Goal: Transaction & Acquisition: Register for event/course

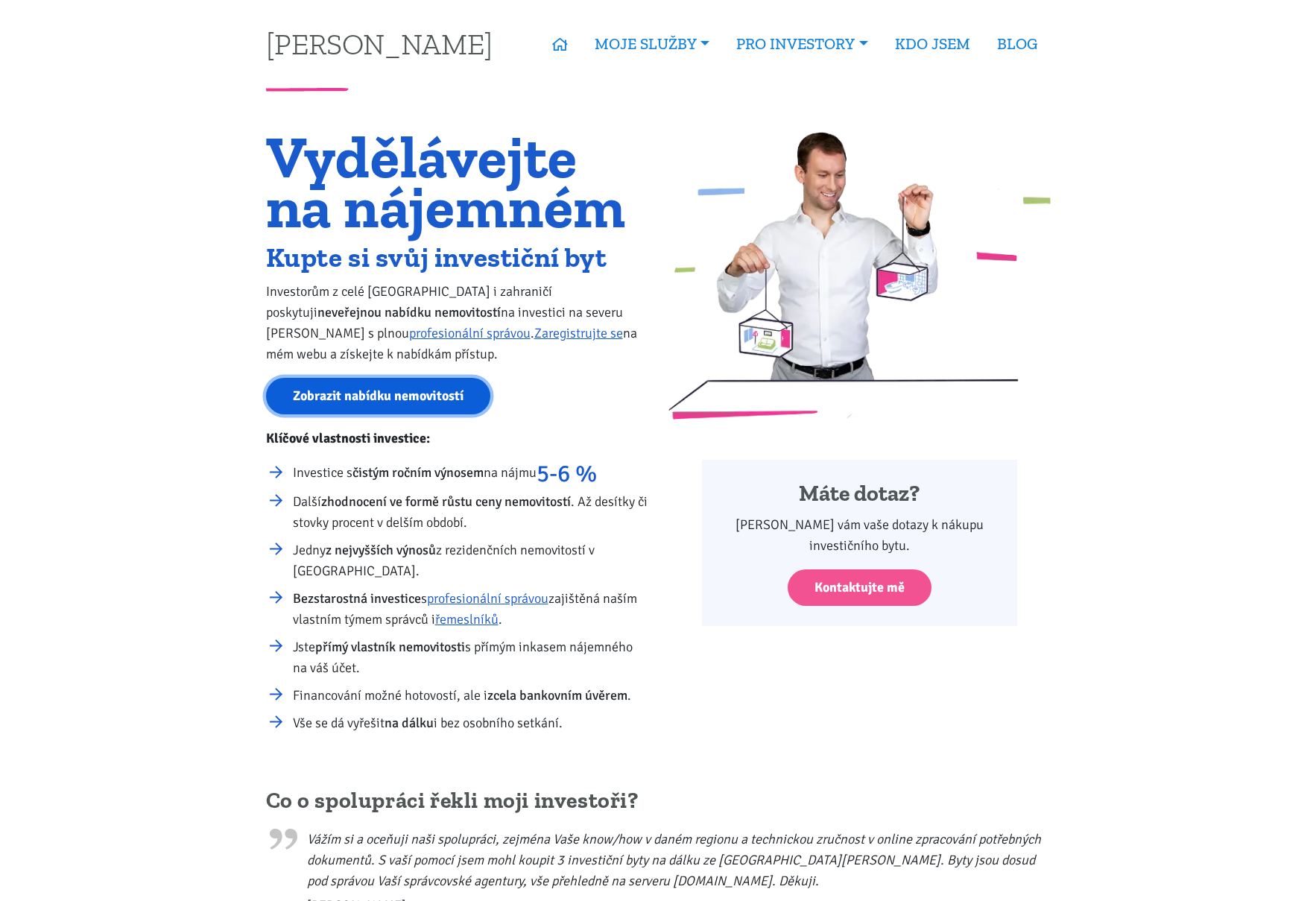
click at [424, 403] on link "Zobrazit nabídku nemovitostí" at bounding box center [378, 396] width 224 height 37
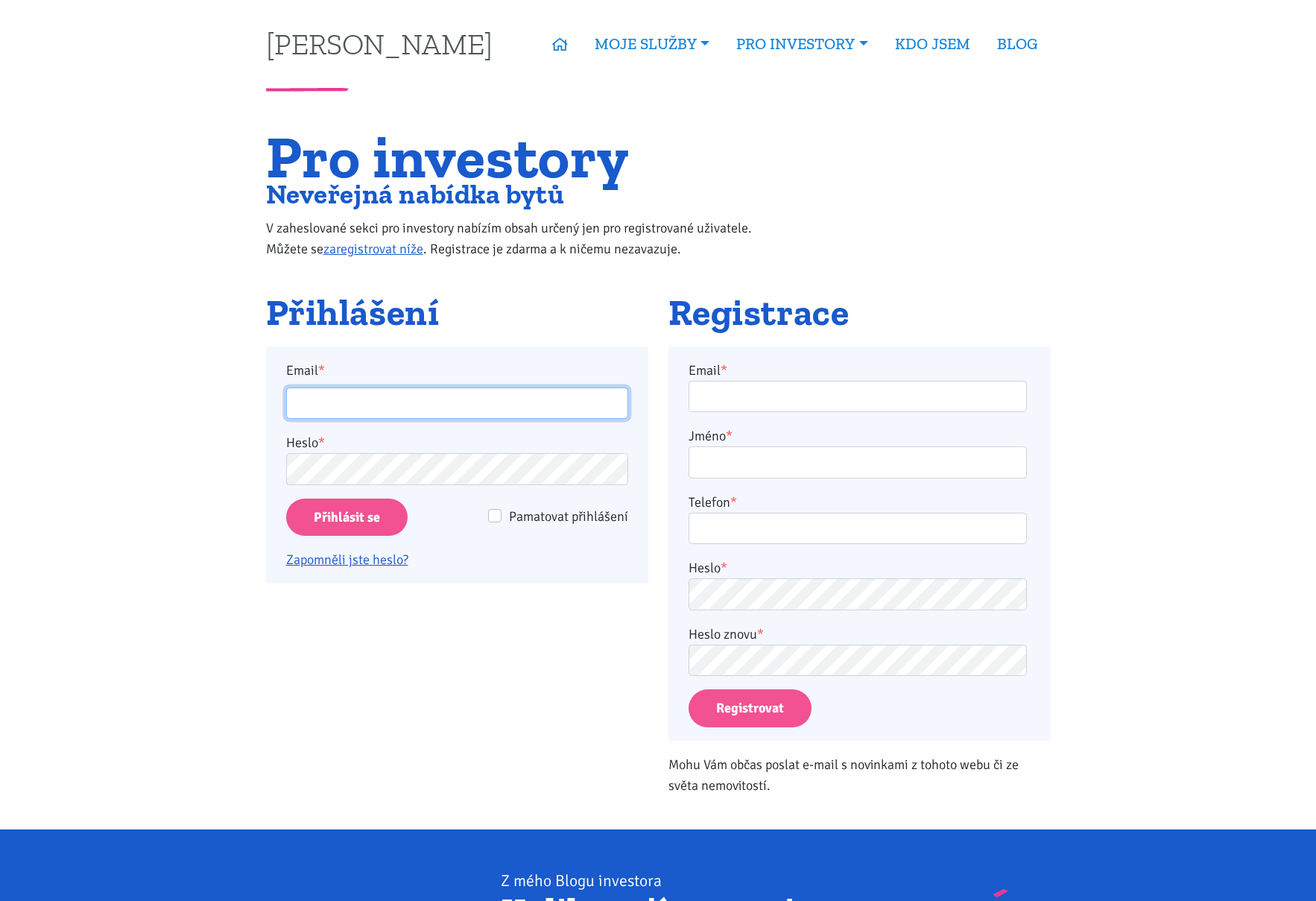
click at [402, 396] on input "Email *" at bounding box center [456, 403] width 342 height 32
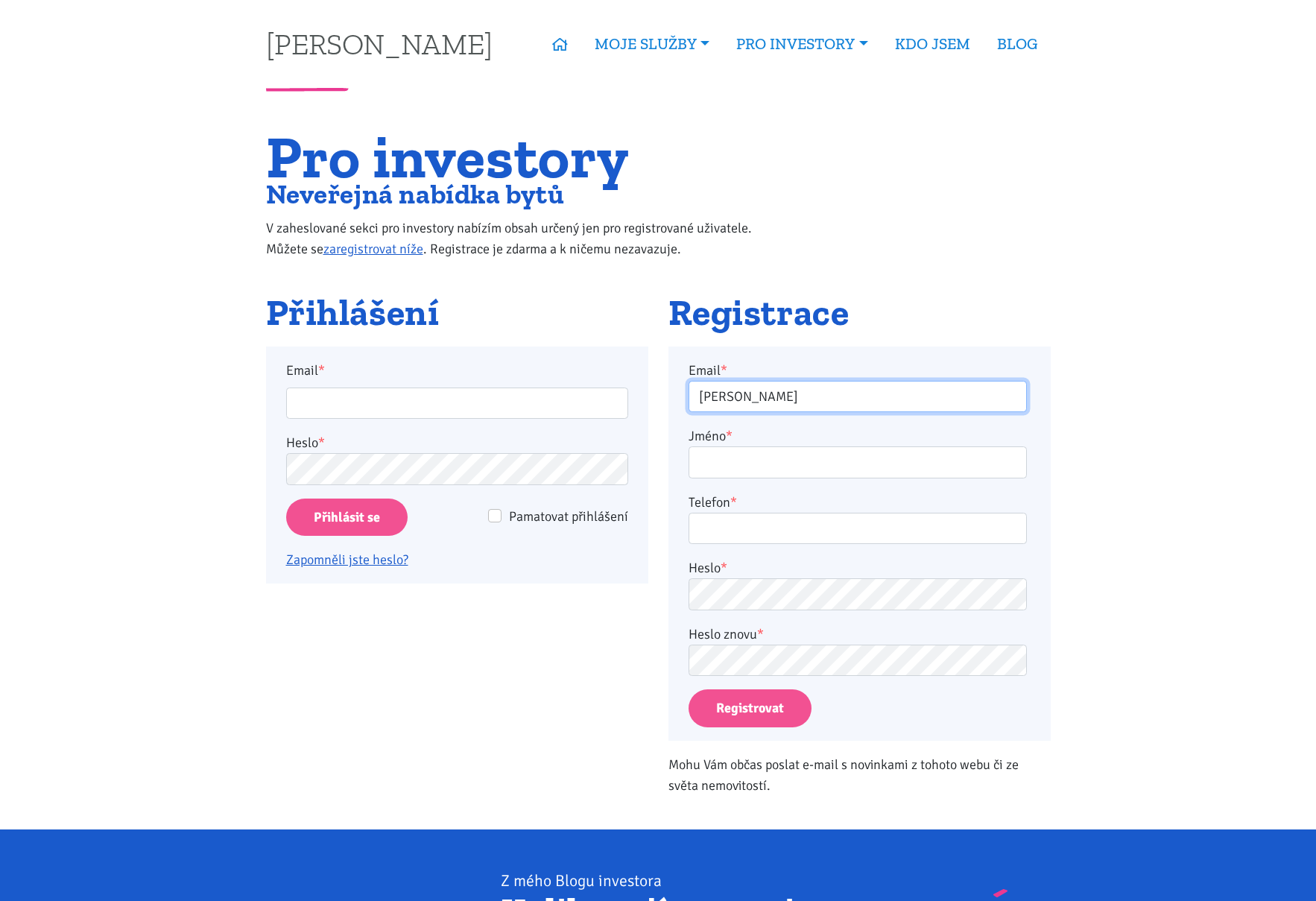
type input "jaroslavnemec@kratomworld.cz"
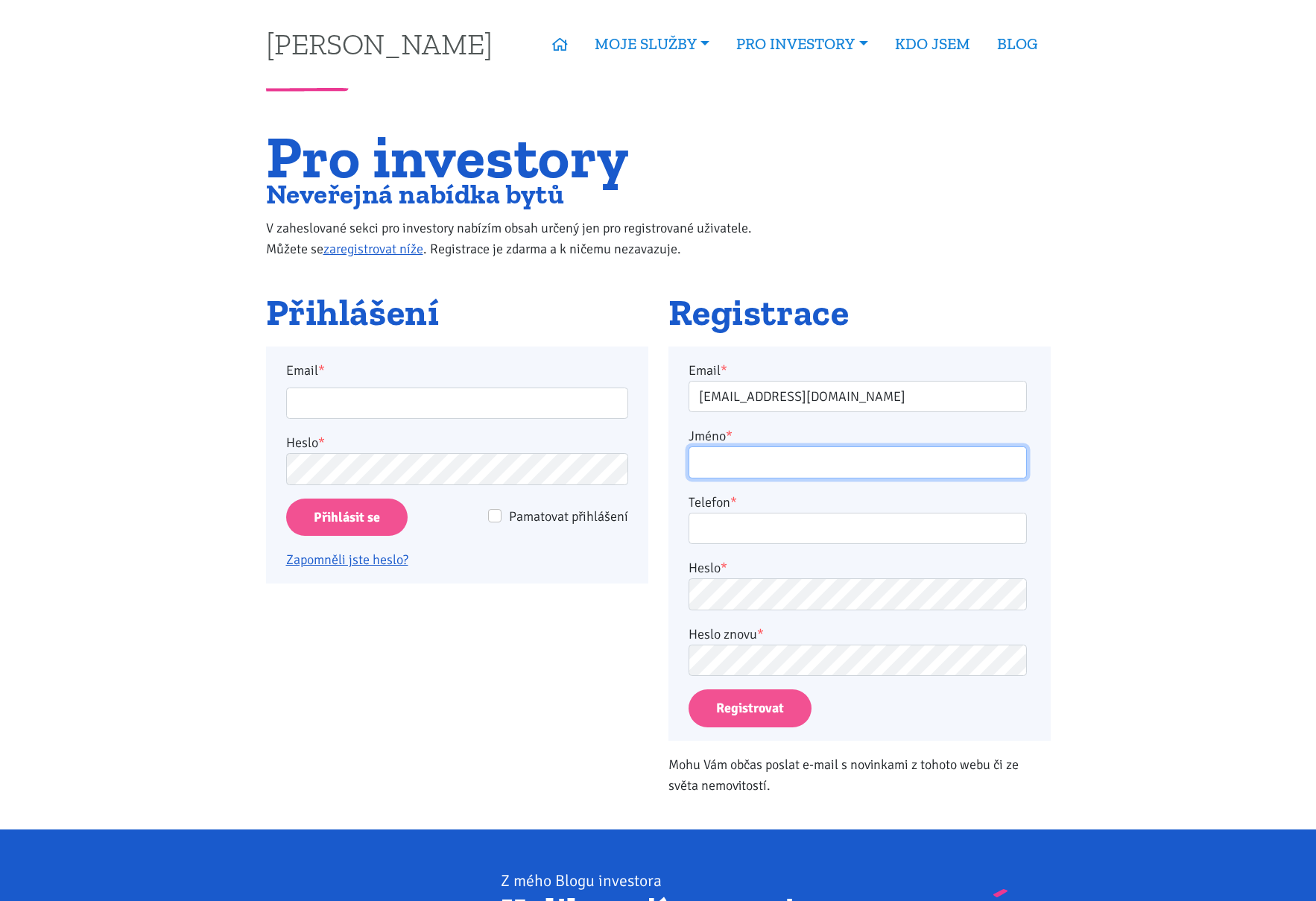
type input "Jaroslav Němec"
type input "775992530"
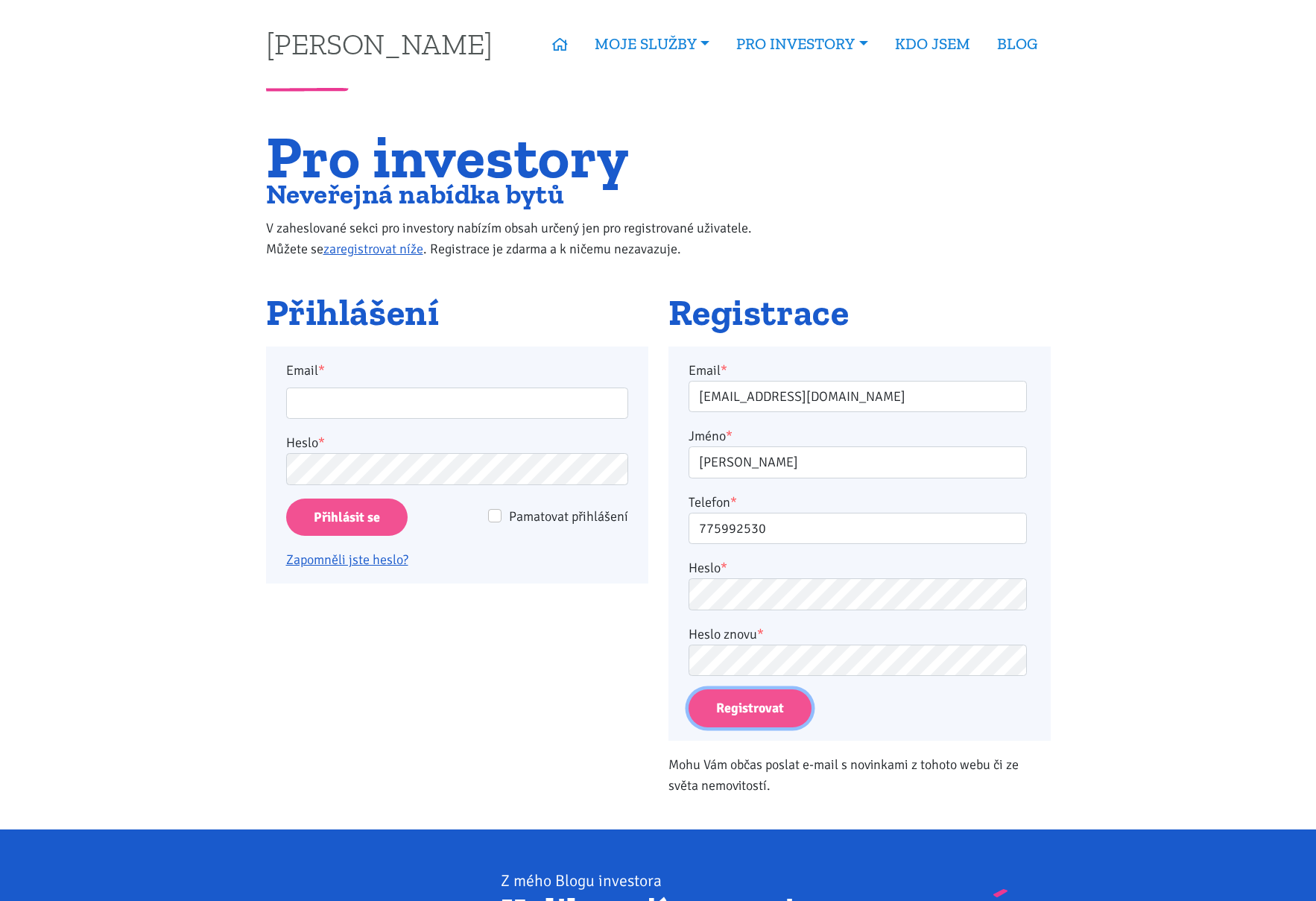
click at [769, 702] on button "Registrovat" at bounding box center [749, 708] width 123 height 38
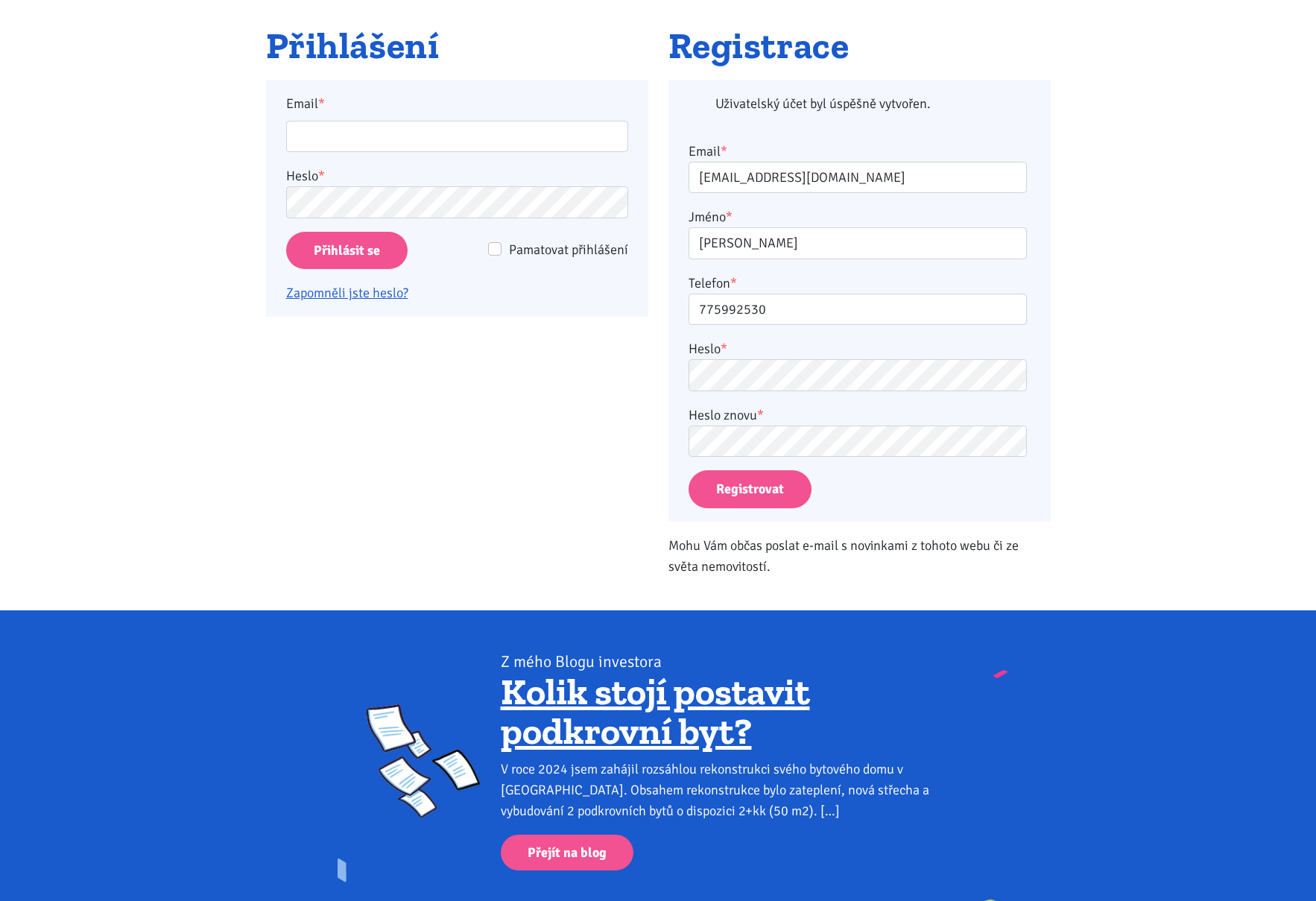
scroll to position [347, 0]
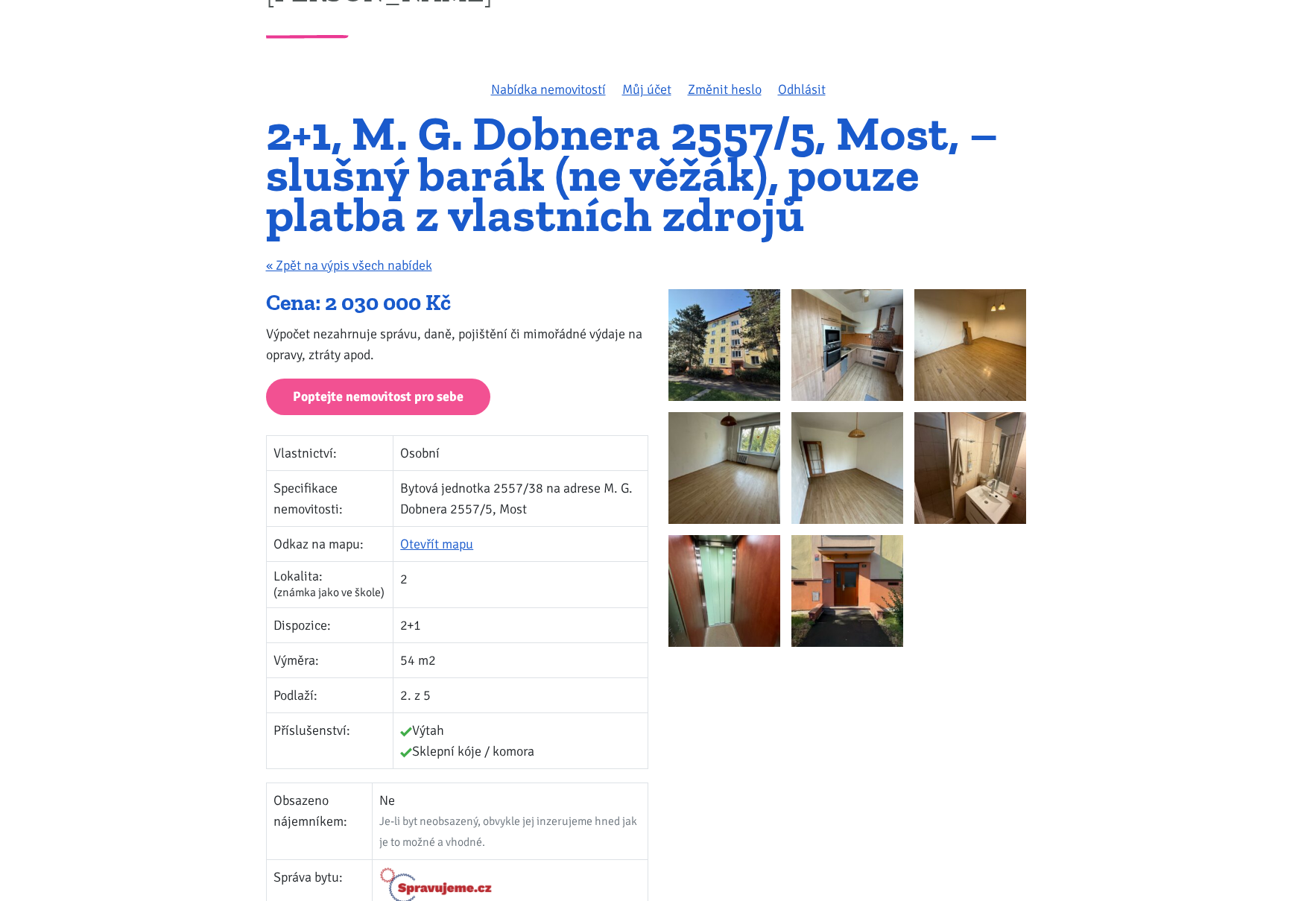
scroll to position [68, 0]
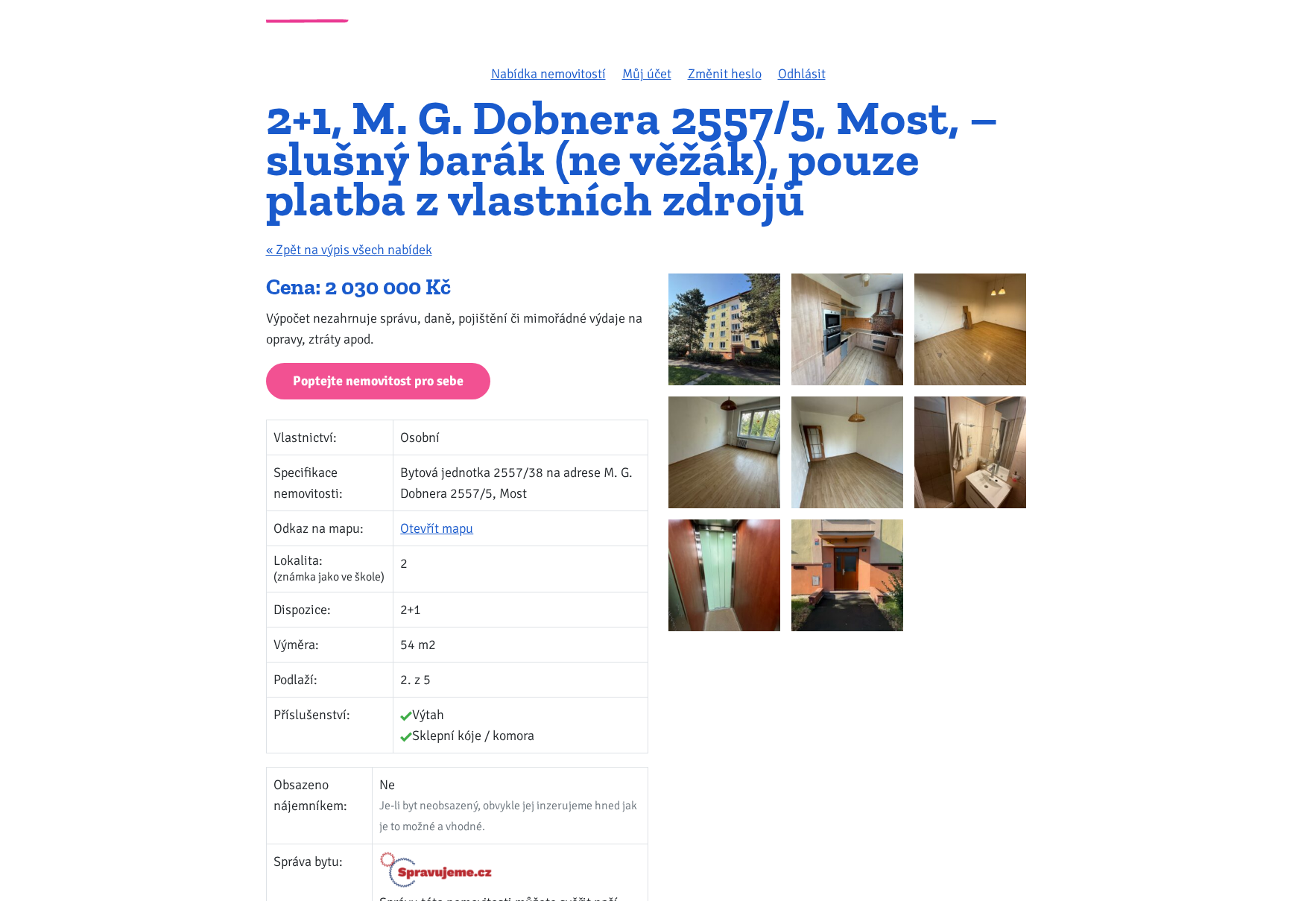
click at [710, 317] on img at bounding box center [724, 329] width 112 height 112
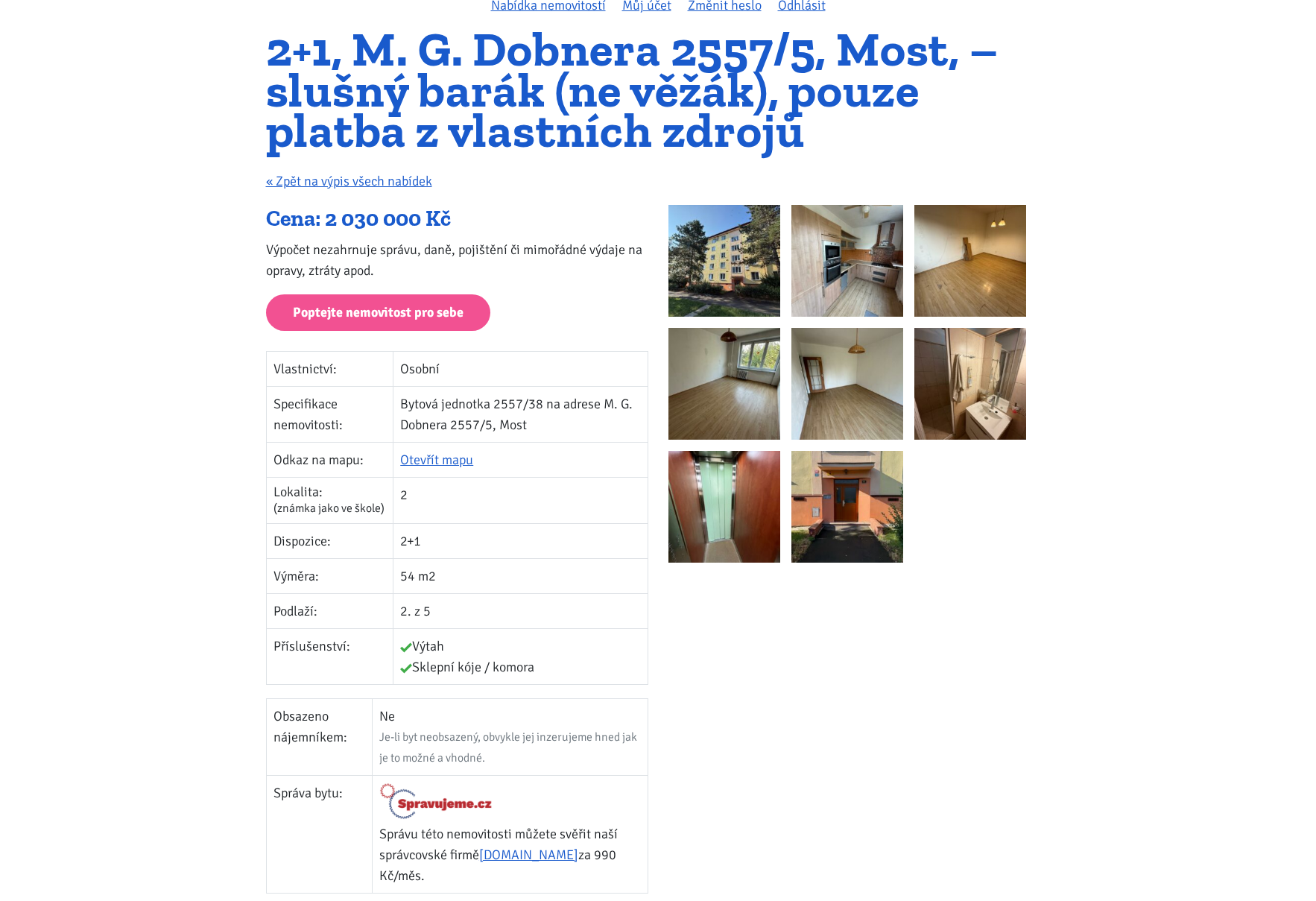
scroll to position [135, 0]
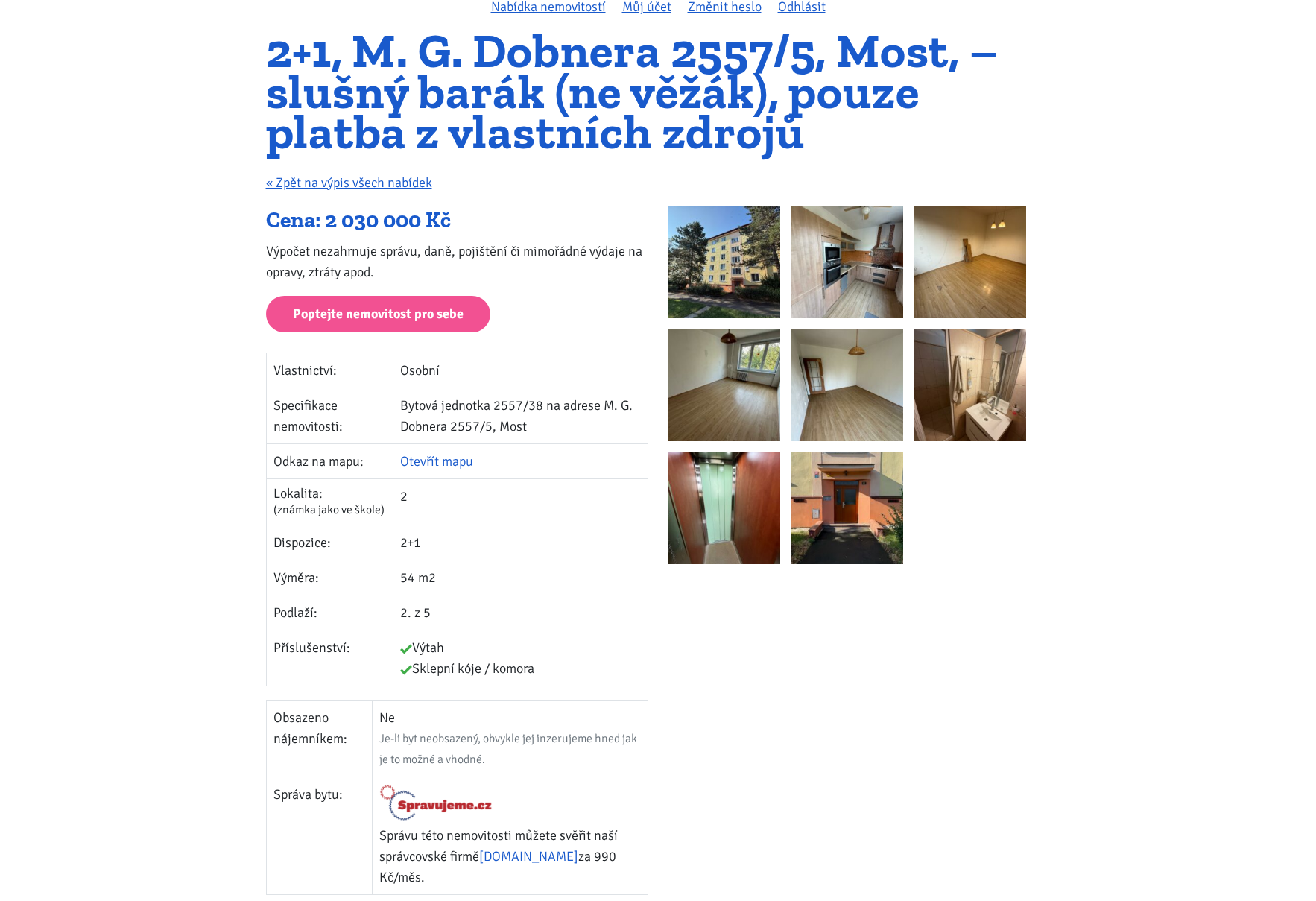
click at [417, 250] on p "Výpočet nezahrnuje správu, daně, pojištění či mimořádné výdaje na opravy, ztrát…" at bounding box center [457, 261] width 382 height 41
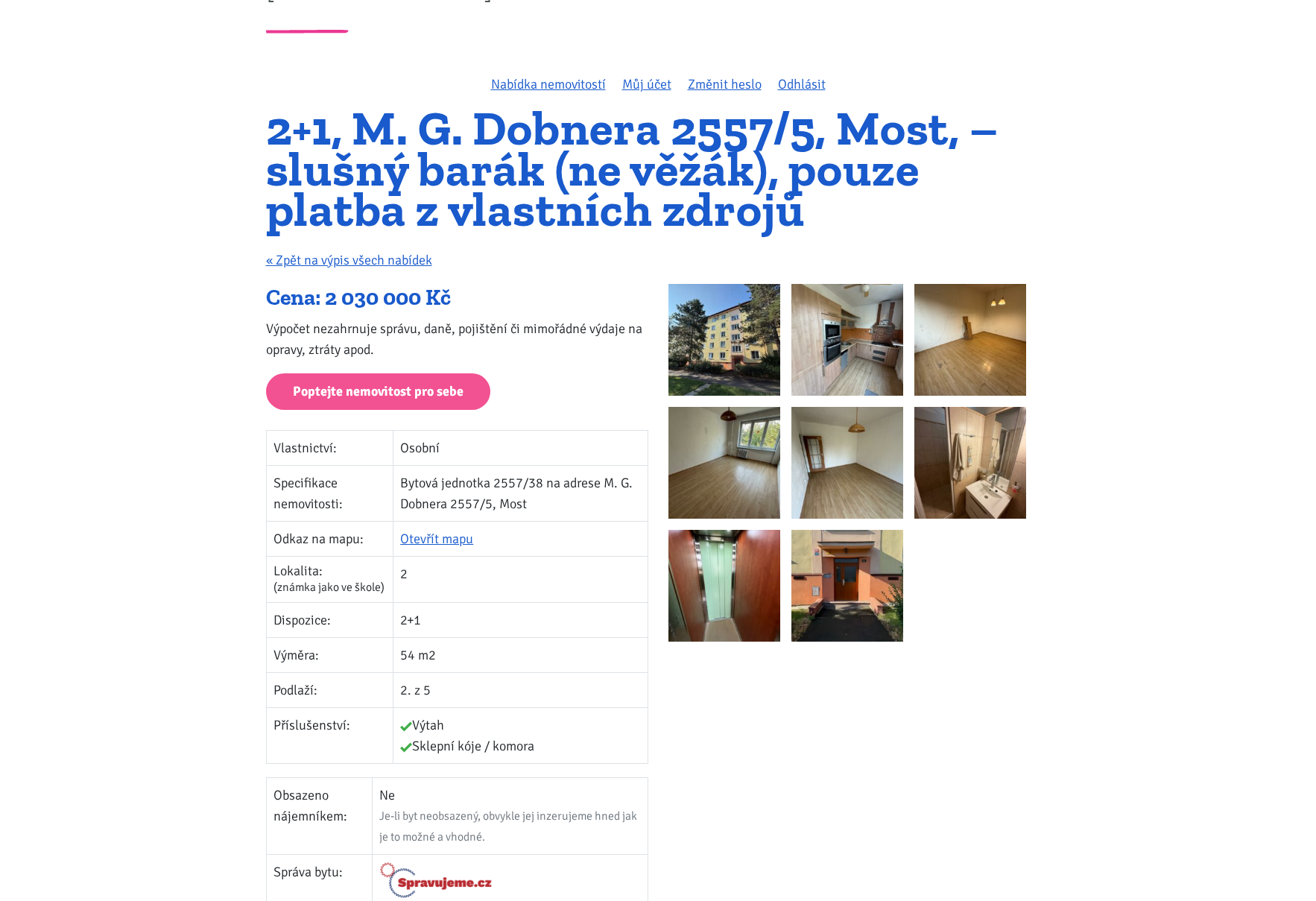
scroll to position [59, 0]
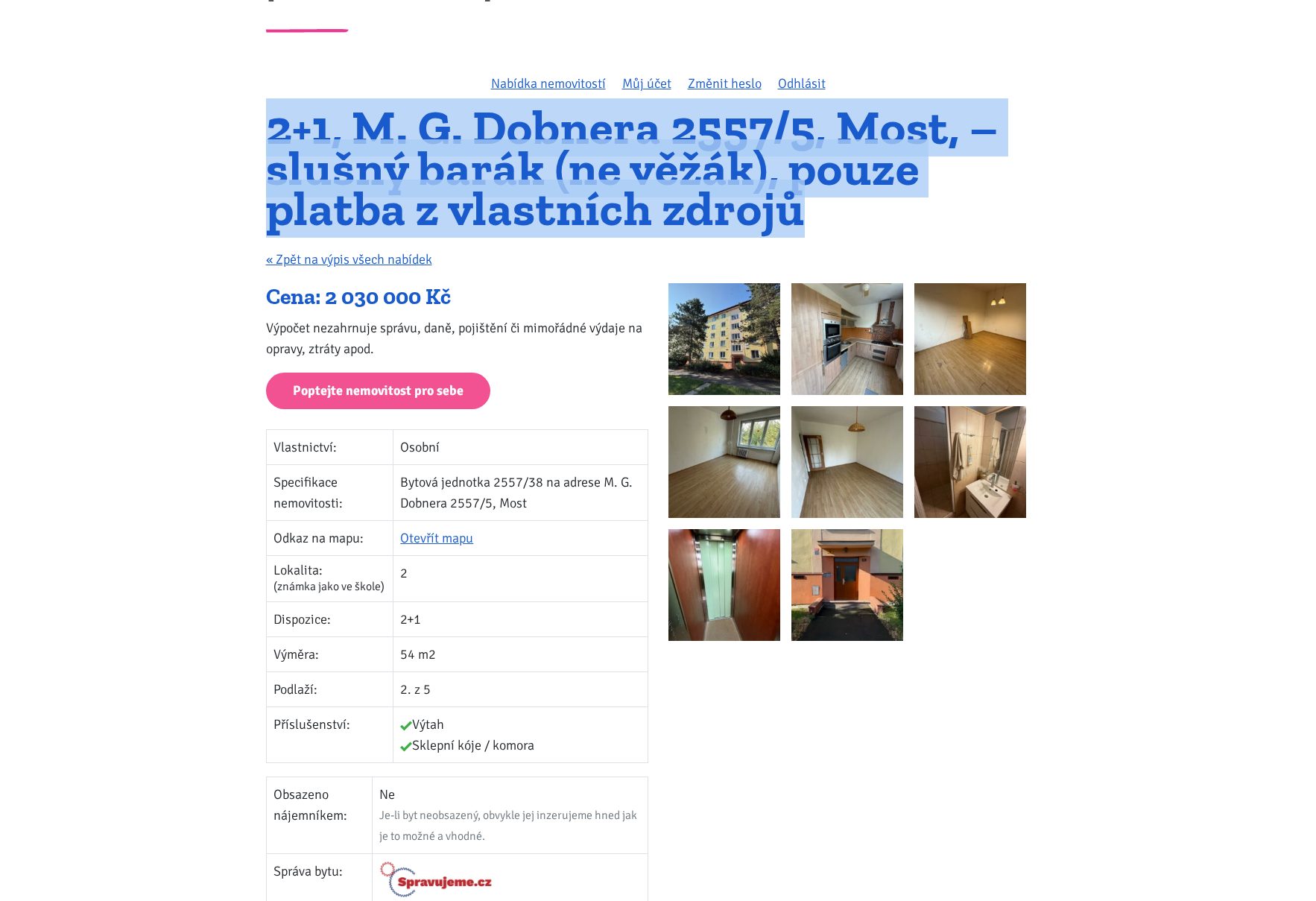
drag, startPoint x: 280, startPoint y: 126, endPoint x: 805, endPoint y: 202, distance: 530.5
click at [802, 202] on h1 "2+1, M. G. Dobnera 2557/5, Most, – slušný barák (ne věžák), pouze platba z vlas…" at bounding box center [658, 168] width 784 height 122
copy h1 "2+1, M. G. Dobnera 2557/5, Most, – slušný barák (ne věžák), pouze platba z vlas…"
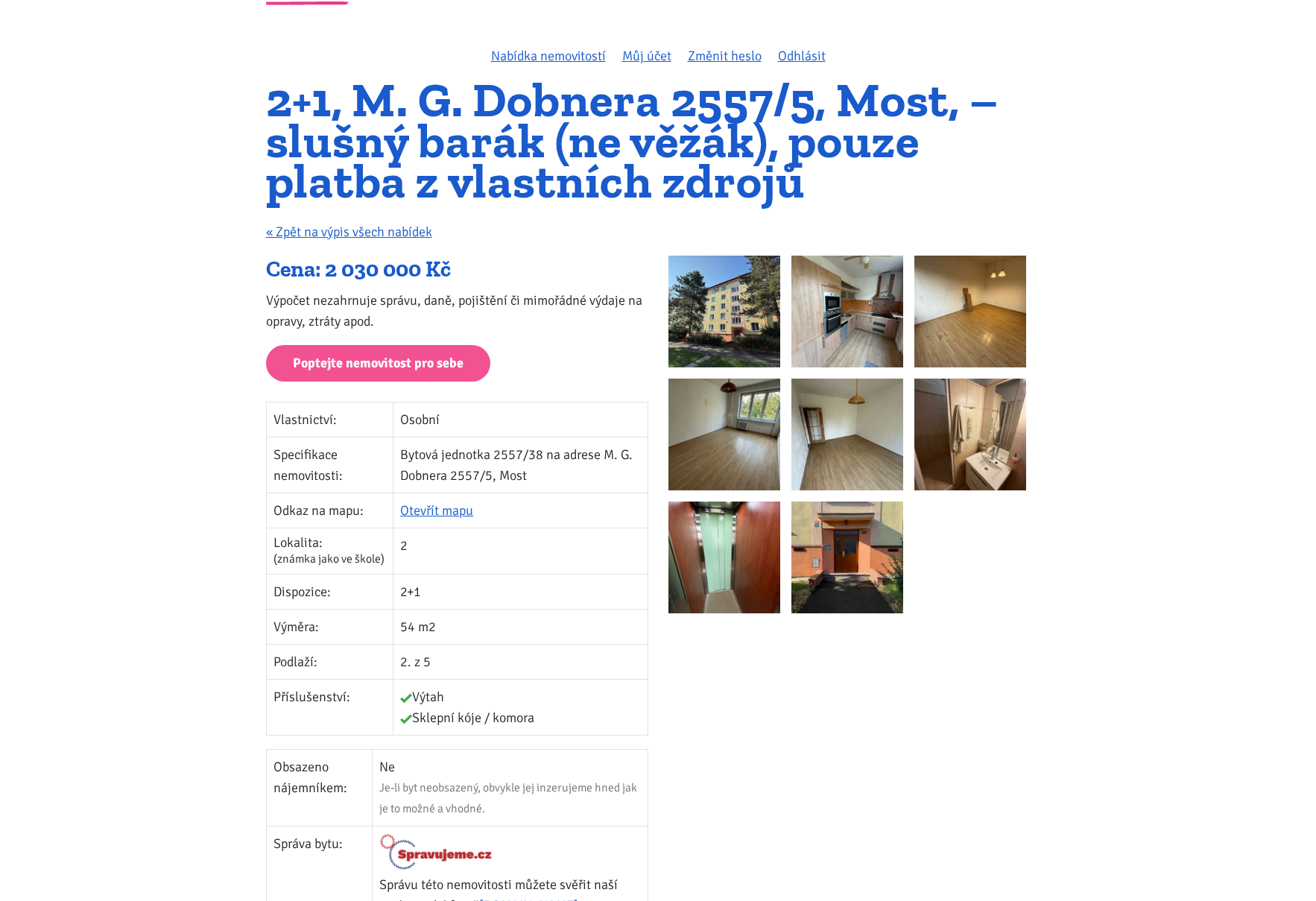
scroll to position [56, 0]
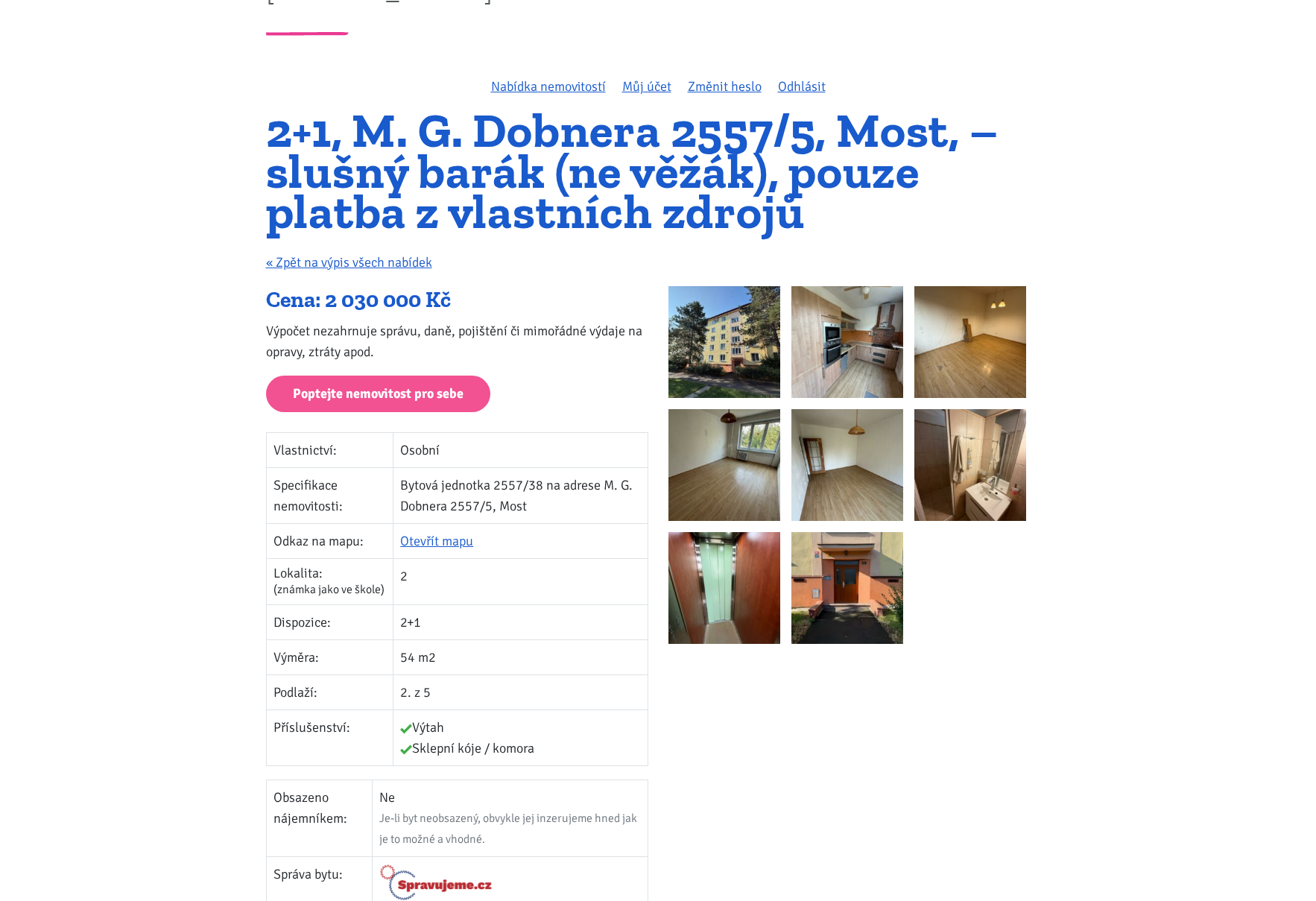
click at [841, 348] on img at bounding box center [847, 341] width 112 height 112
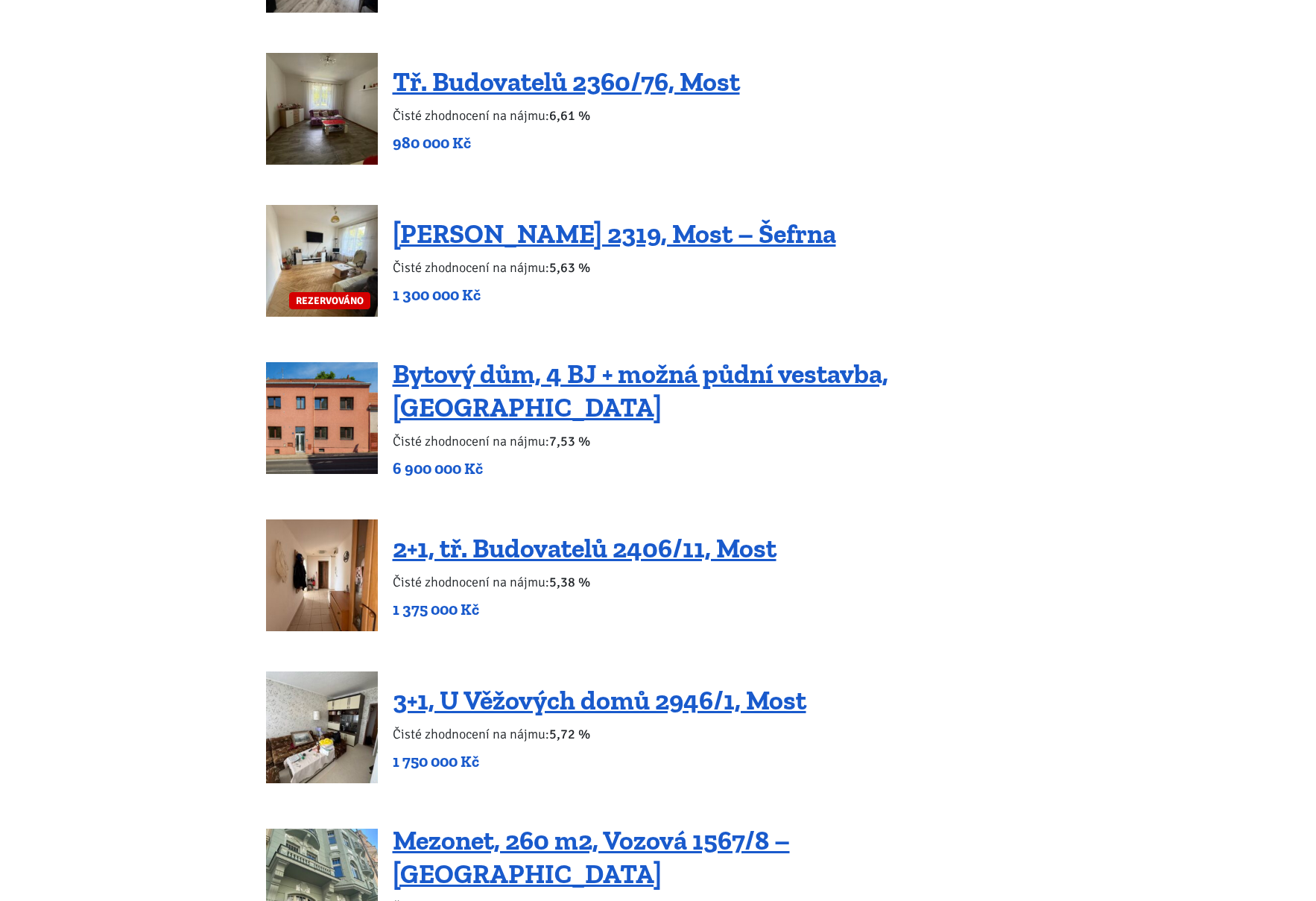
scroll to position [1976, 0]
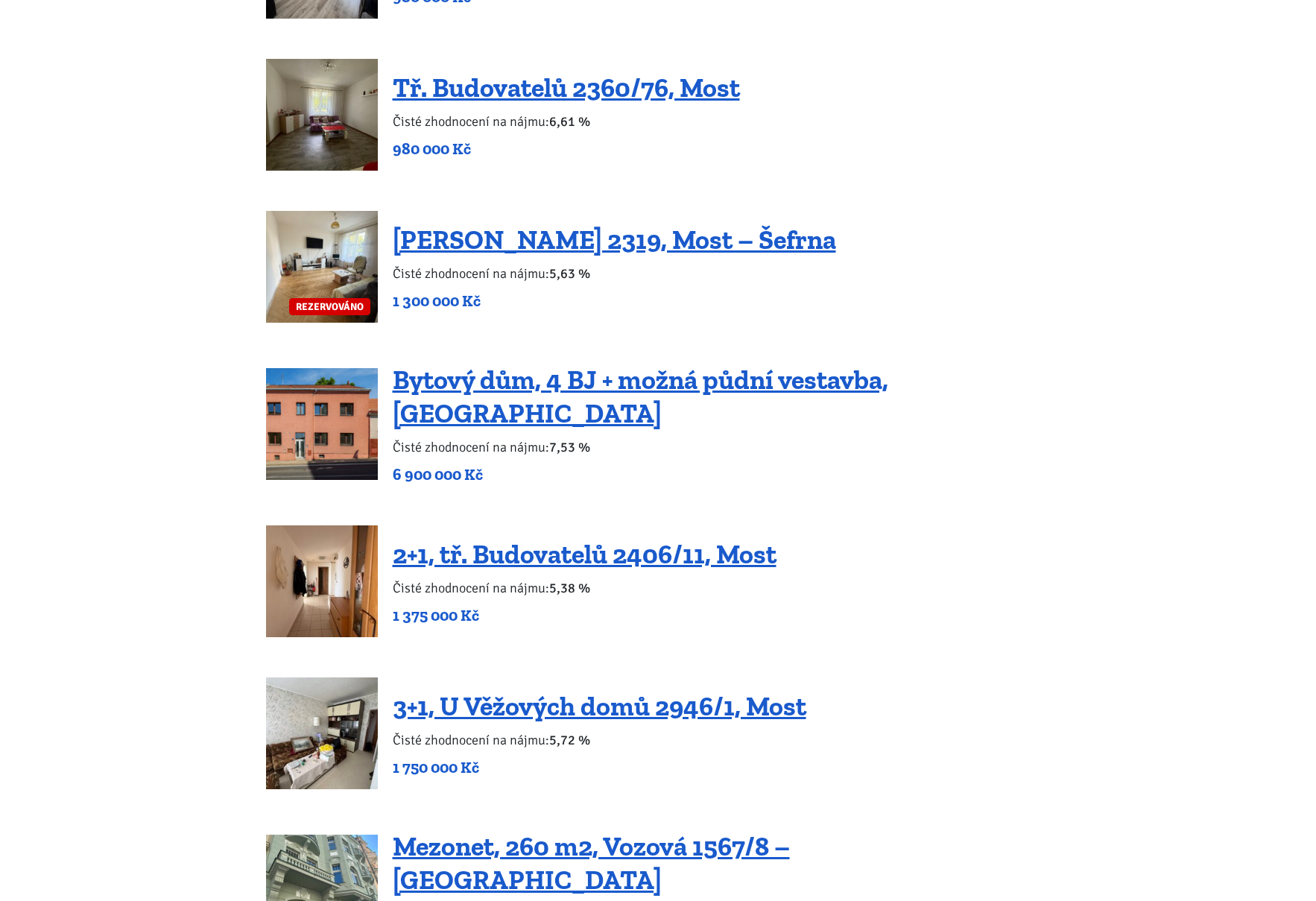
click at [166, 255] on body "[PERSON_NAME] ÚVOD MOJE SLUŽBY Strategický mentoring Financování bez limitu Kup…" at bounding box center [658, 748] width 1316 height 5447
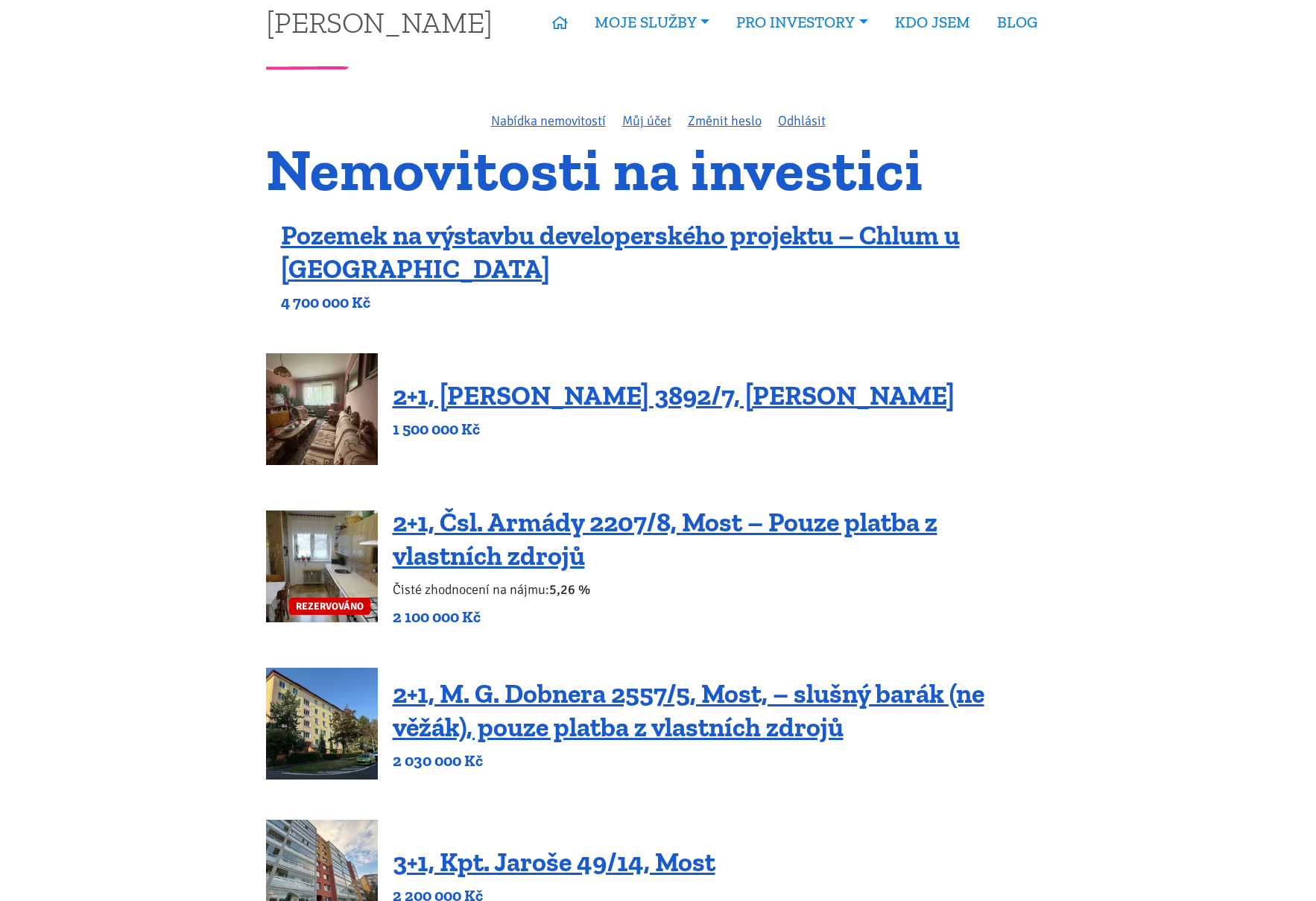
scroll to position [0, 0]
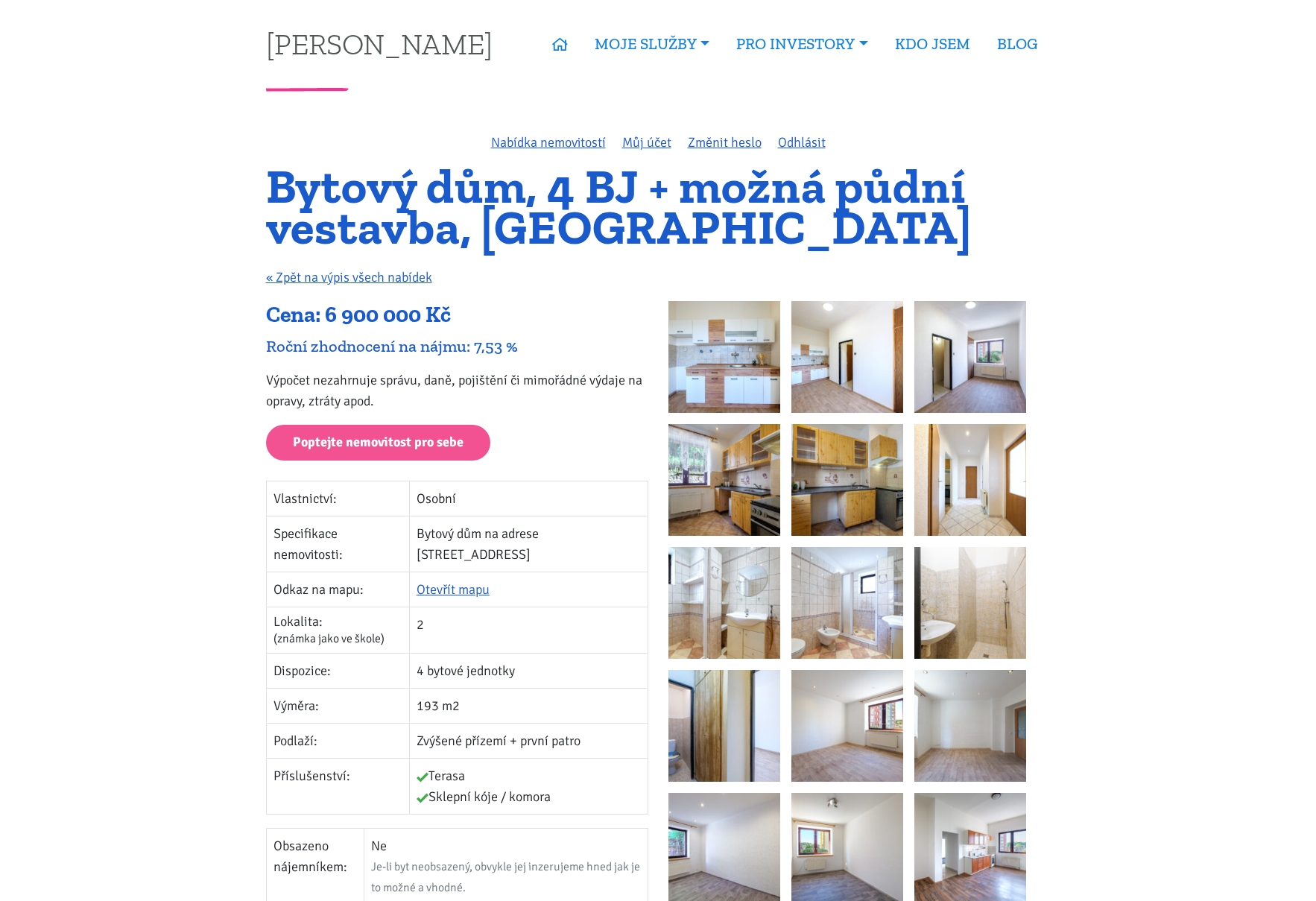
scroll to position [56, 0]
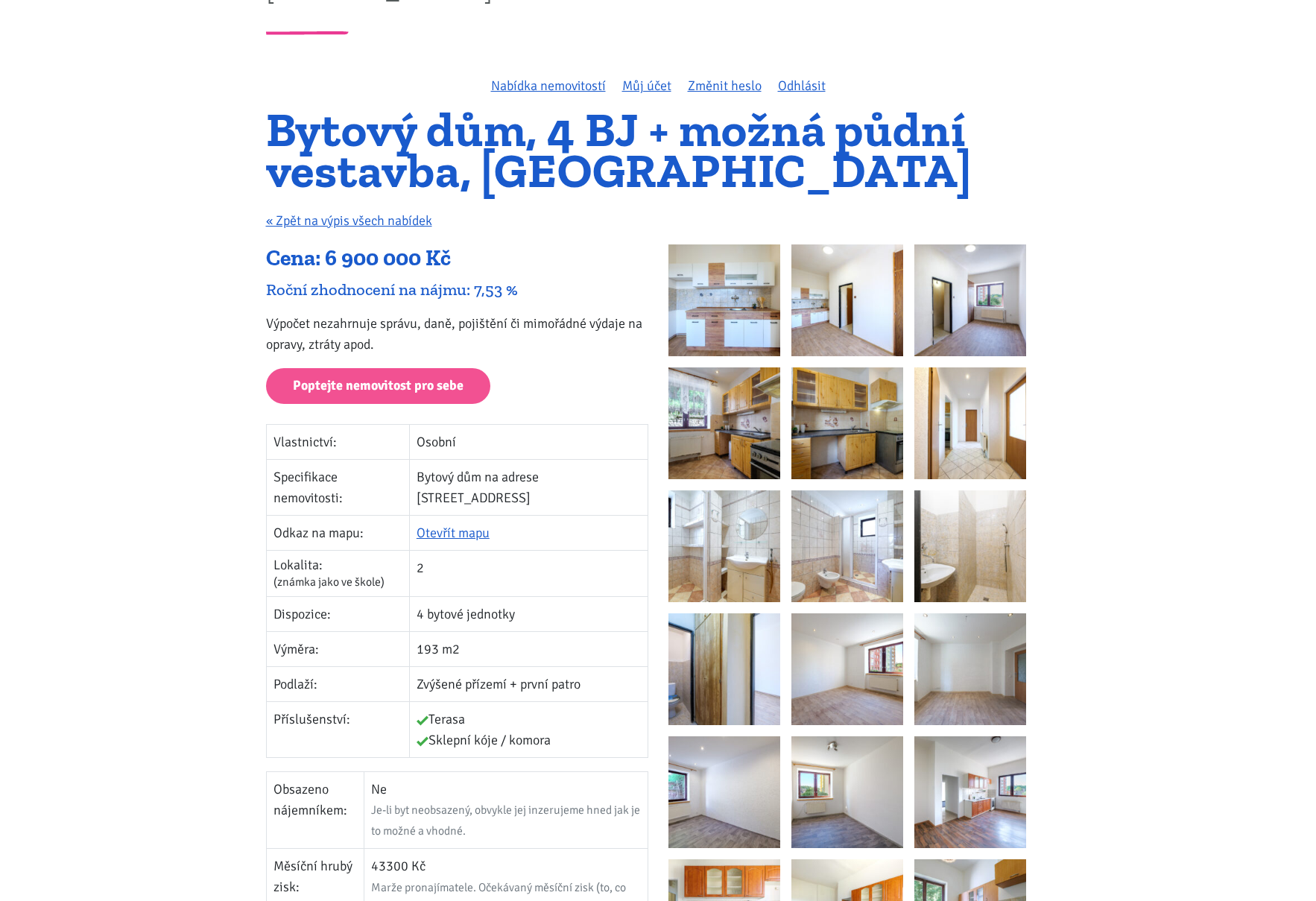
click at [696, 316] on img at bounding box center [724, 300] width 112 height 112
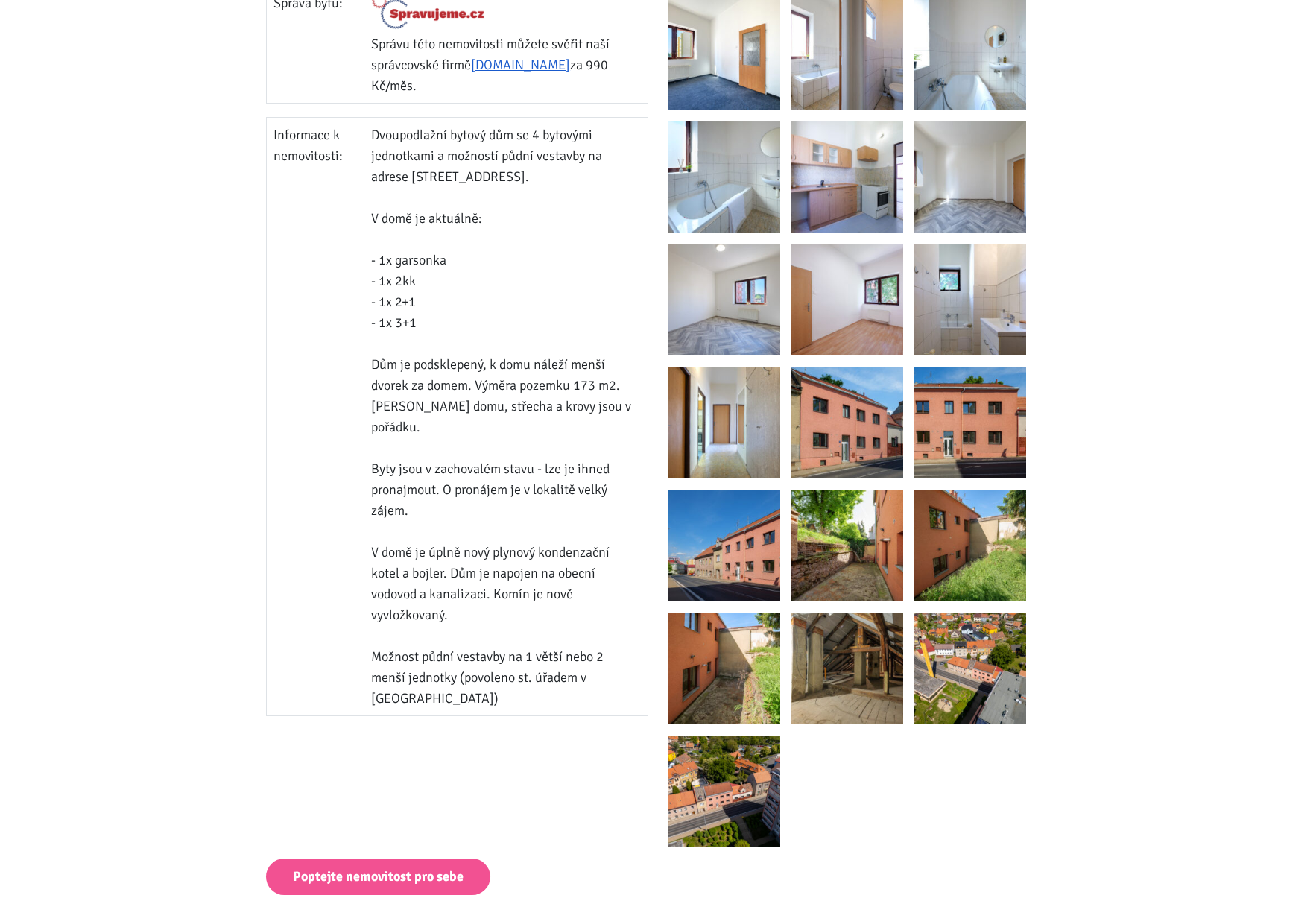
scroll to position [1065, 0]
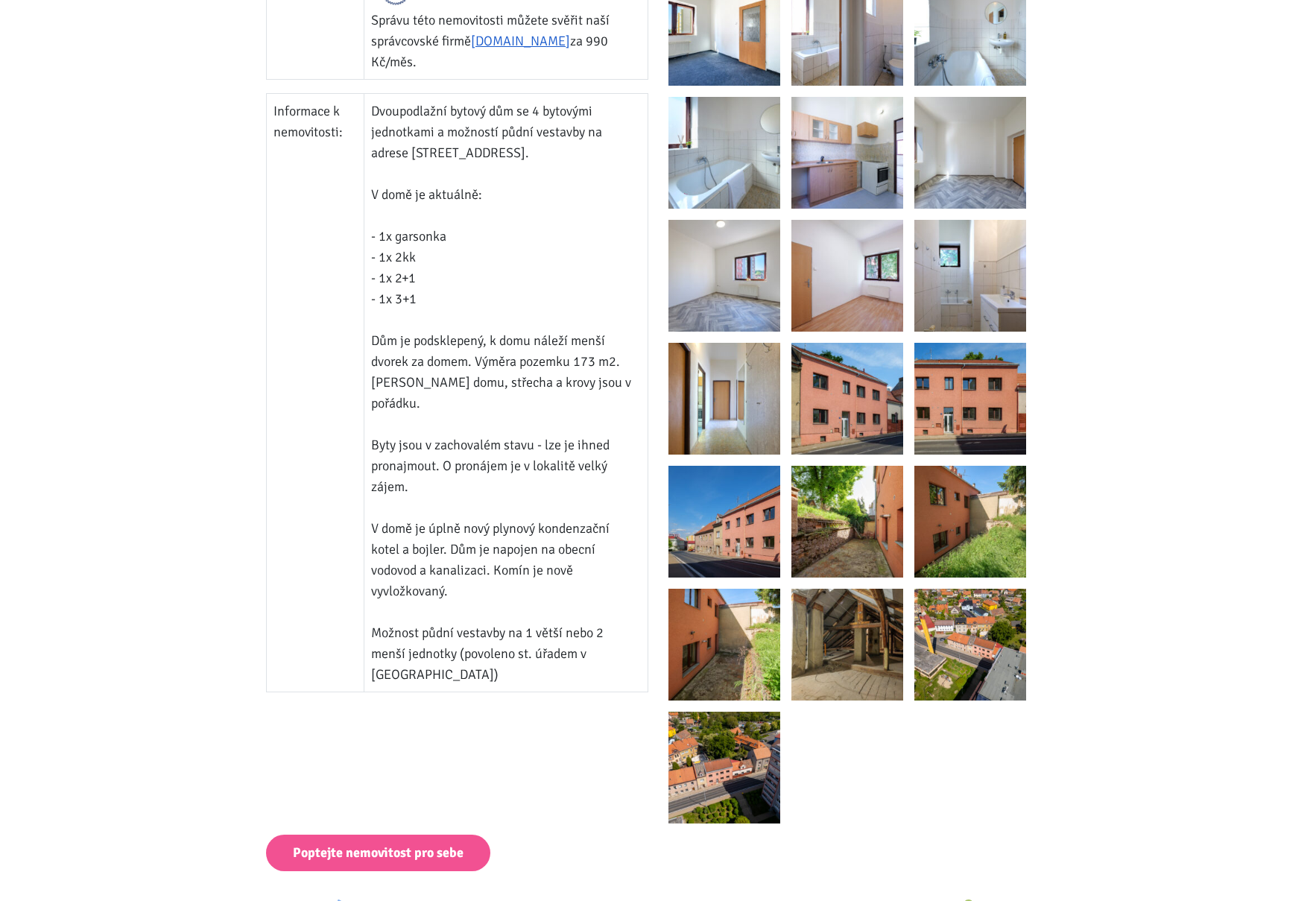
click at [852, 397] on img at bounding box center [847, 399] width 112 height 112
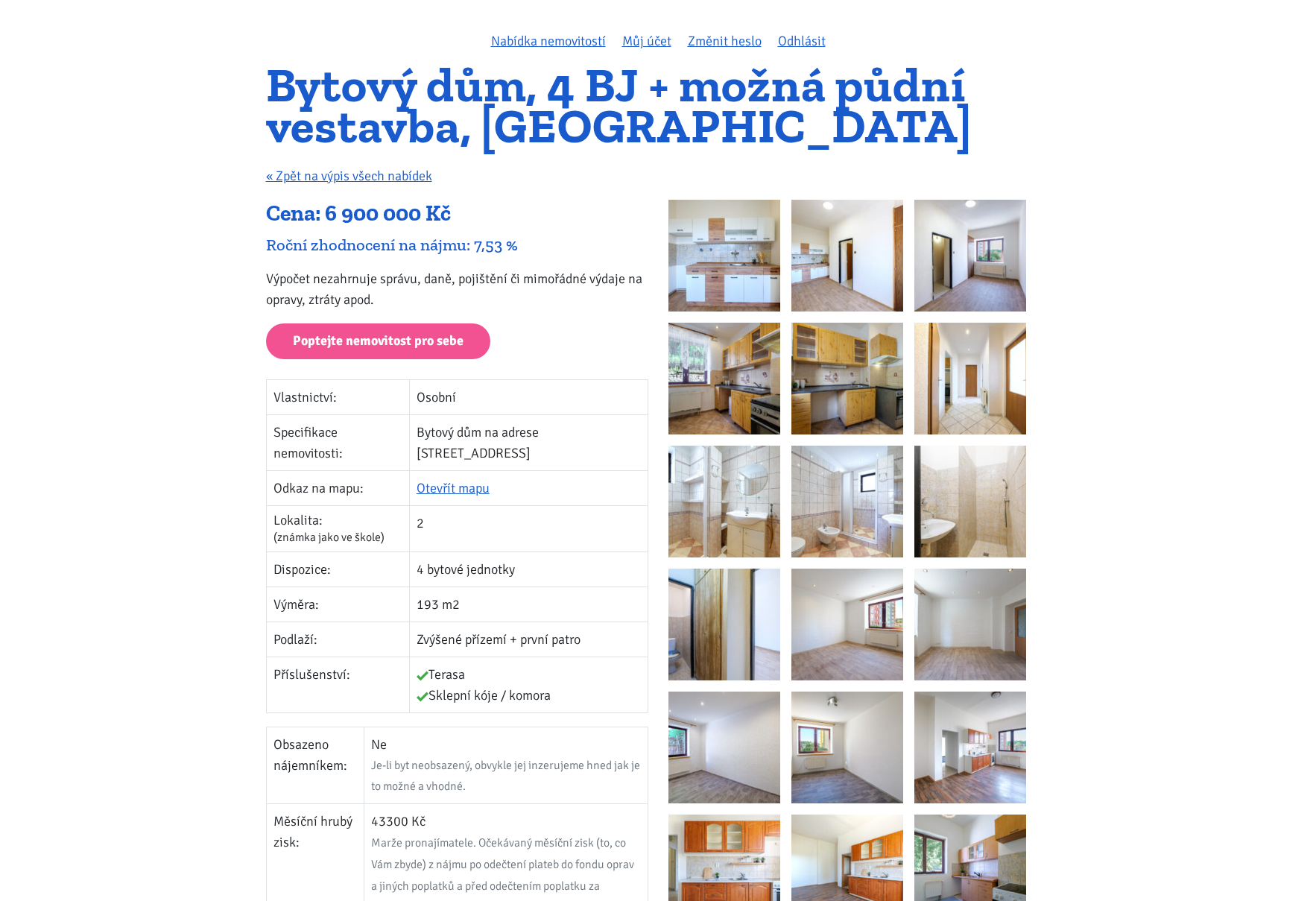
scroll to position [0, 0]
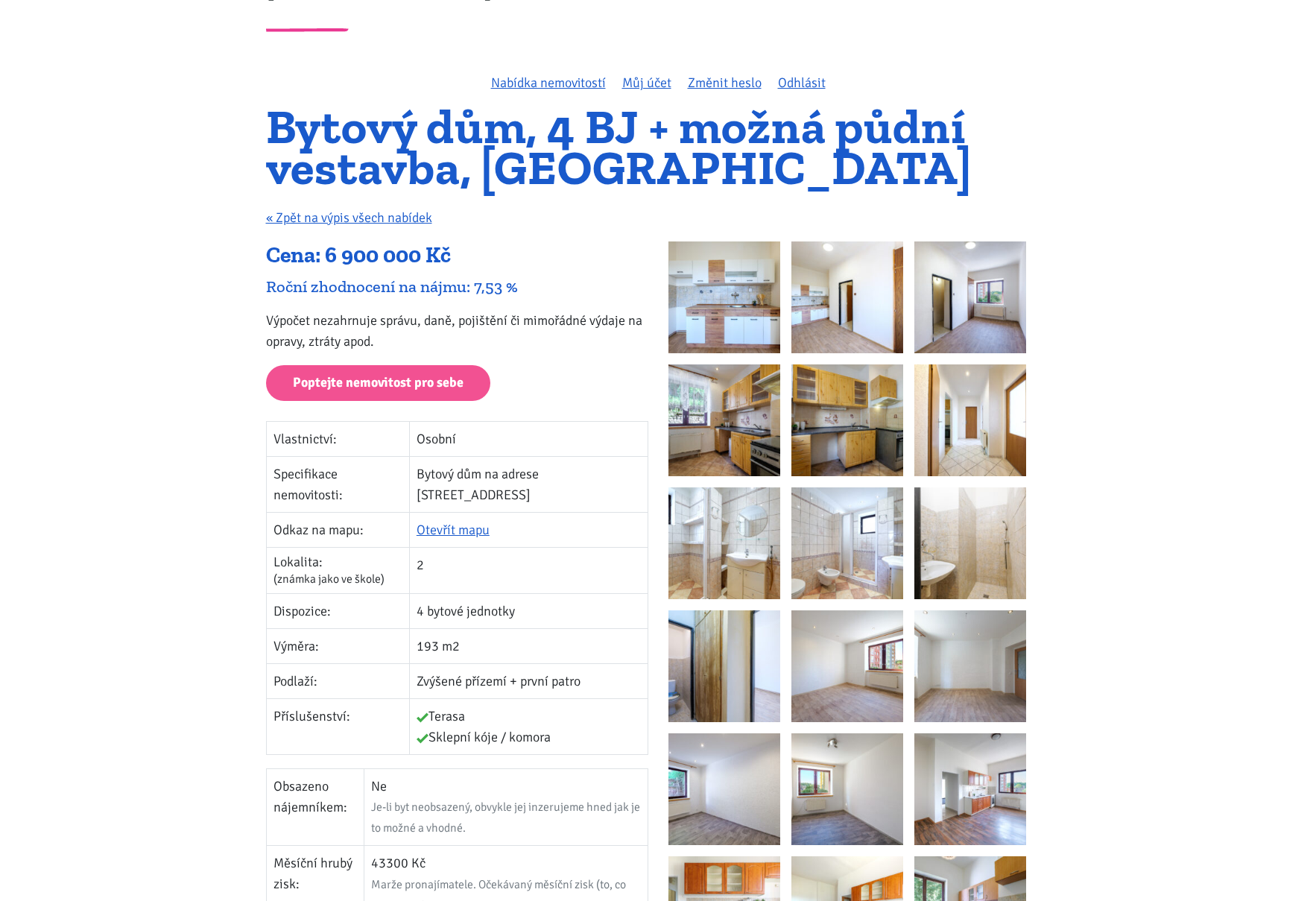
scroll to position [60, 0]
